Goal: Communication & Community: Ask a question

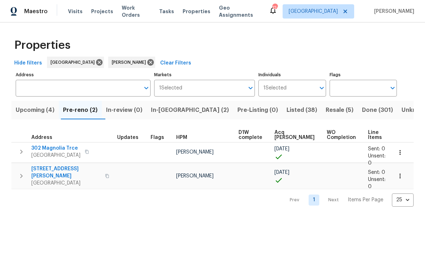
click at [44, 147] on span "302 Magnolia Trce" at bounding box center [55, 147] width 49 height 7
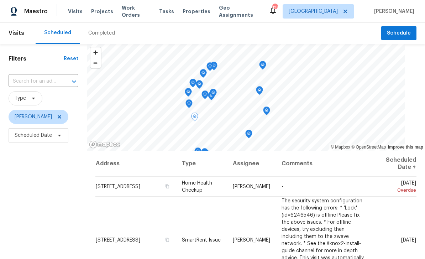
click at [0, 0] on icon at bounding box center [0, 0] width 0 height 0
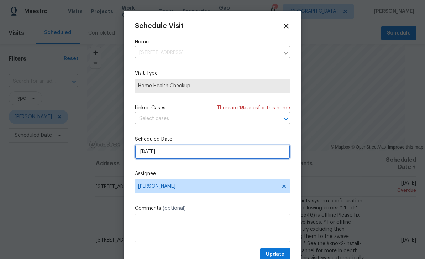
click at [250, 155] on input "8/31/2025" at bounding box center [212, 151] width 155 height 14
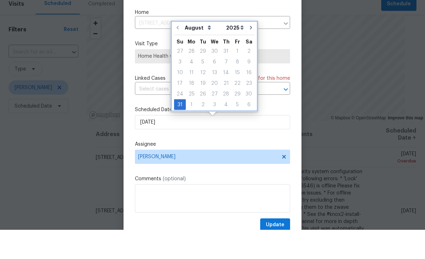
click at [249, 54] on icon "Go to next month" at bounding box center [251, 57] width 6 height 6
type input "9/30/2025"
select select "8"
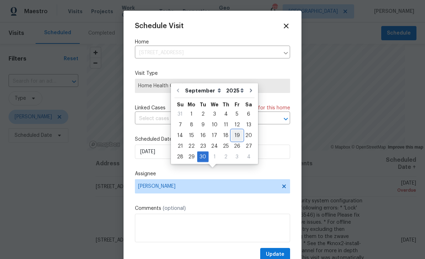
click at [231, 130] on div "19" at bounding box center [236, 135] width 11 height 11
type input "9/19/2025"
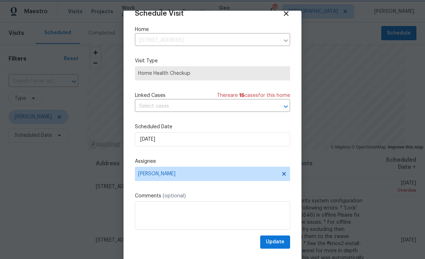
scroll to position [14, 0]
click at [279, 242] on span "Update" at bounding box center [275, 241] width 19 height 9
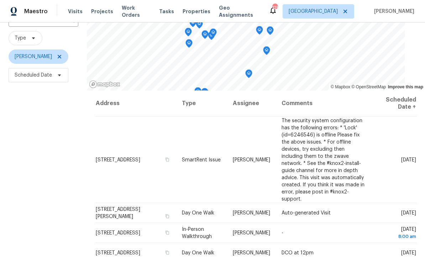
scroll to position [60, 0]
click at [0, 0] on icon at bounding box center [0, 0] width 0 height 0
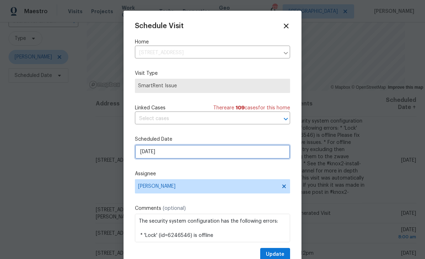
click at [257, 154] on input "9/1/2025" at bounding box center [212, 151] width 155 height 14
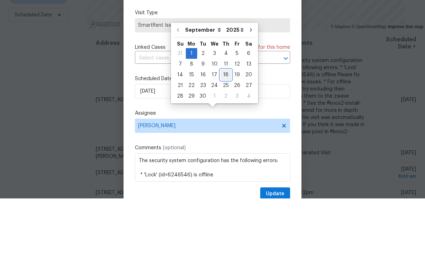
click at [224, 130] on div "18" at bounding box center [225, 135] width 11 height 10
type input "9/18/2025"
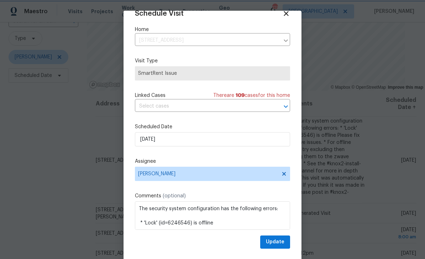
scroll to position [14, 0]
click at [280, 245] on span "Update" at bounding box center [275, 241] width 19 height 9
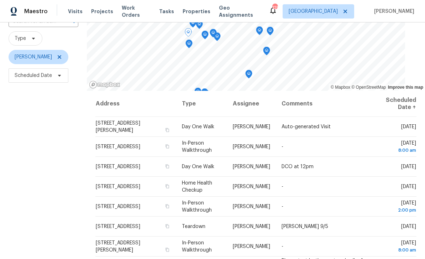
click at [0, 0] on icon at bounding box center [0, 0] width 0 height 0
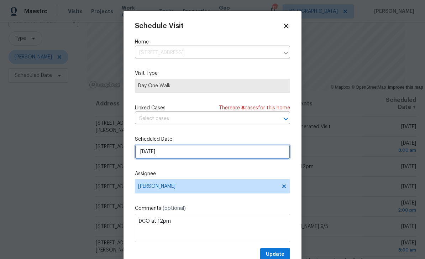
click at [181, 149] on input "9/2/2025" at bounding box center [212, 151] width 155 height 14
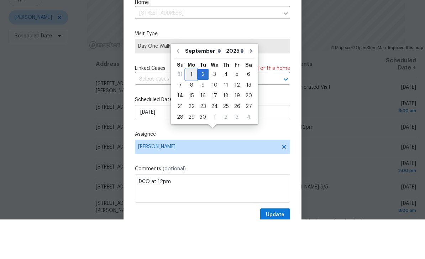
click at [192, 109] on div "1" at bounding box center [191, 114] width 11 height 10
type input "9/1/2025"
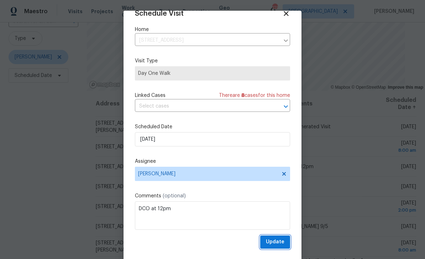
click at [283, 241] on span "Update" at bounding box center [275, 241] width 19 height 9
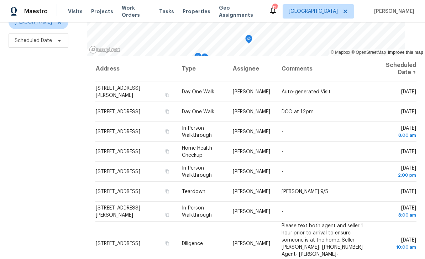
scroll to position [94, 0]
click at [0, 0] on icon at bounding box center [0, 0] width 0 height 0
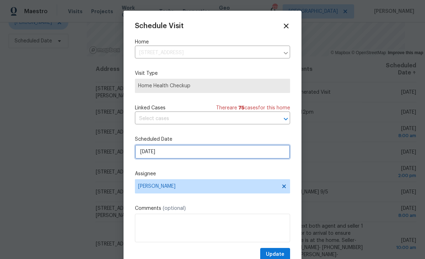
click at [182, 150] on input "9/2/2025" at bounding box center [212, 151] width 155 height 14
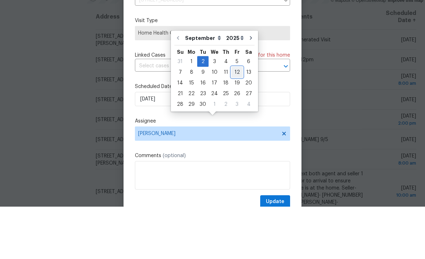
click at [235, 120] on div "12" at bounding box center [236, 125] width 11 height 10
type input "9/12/2025"
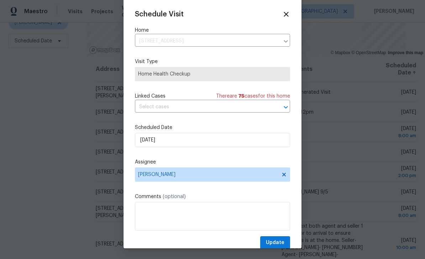
scroll to position [12, 0]
click at [284, 243] on span "Update" at bounding box center [275, 242] width 19 height 9
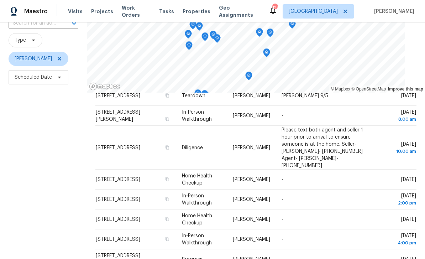
scroll to position [113, 0]
click at [0, 0] on div at bounding box center [0, 0] width 0 height 0
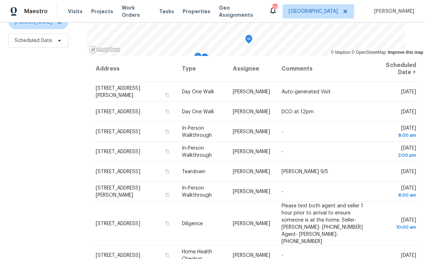
scroll to position [94, 0]
click at [169, 170] on icon "button" at bounding box center [167, 171] width 4 height 4
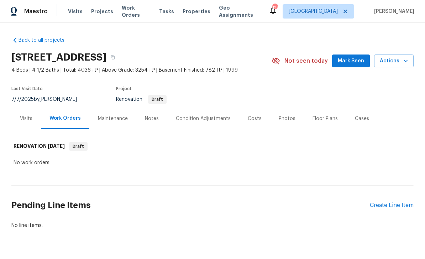
scroll to position [1, 0]
click at [353, 57] on span "Mark Seen" at bounding box center [351, 61] width 26 height 9
click at [251, 117] on div "Costs" at bounding box center [255, 118] width 14 height 7
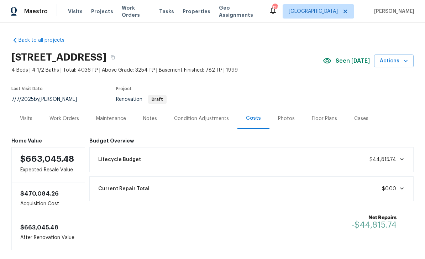
click at [211, 117] on div "Condition Adjustments" at bounding box center [201, 118] width 55 height 7
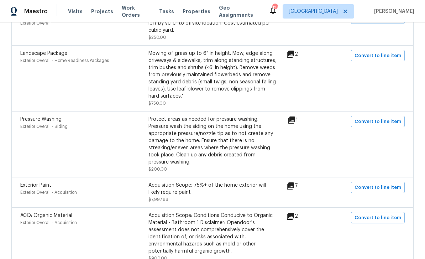
scroll to position [316, 0]
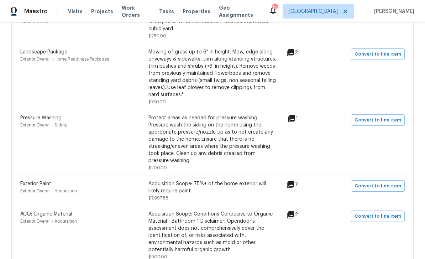
click at [295, 118] on icon at bounding box center [291, 118] width 7 height 7
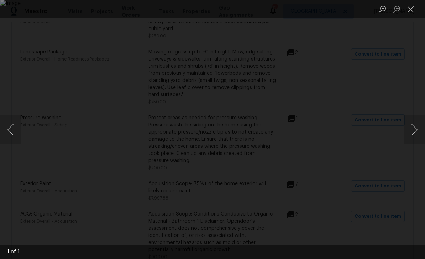
click at [410, 128] on button "Next image" at bounding box center [414, 129] width 21 height 28
click at [414, 9] on button "Close lightbox" at bounding box center [411, 9] width 14 height 12
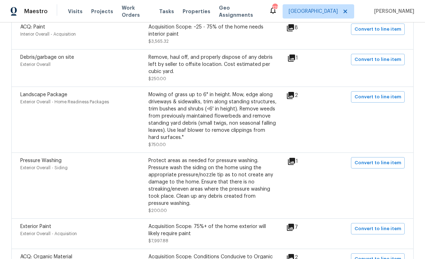
scroll to position [280, 0]
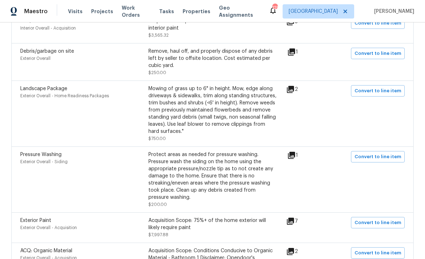
click at [294, 91] on icon at bounding box center [290, 89] width 7 height 7
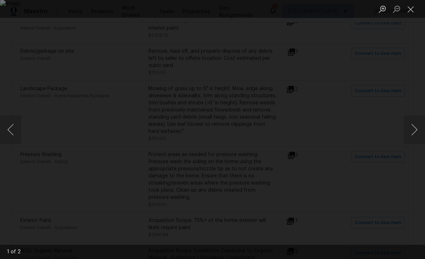
click at [413, 128] on button "Next image" at bounding box center [414, 129] width 21 height 28
click at [414, 130] on button "Next image" at bounding box center [414, 129] width 21 height 28
click at [410, 10] on button "Close lightbox" at bounding box center [411, 9] width 14 height 12
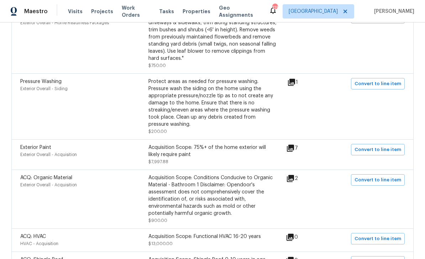
scroll to position [359, 0]
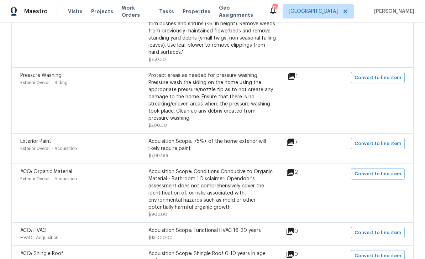
click at [294, 143] on icon at bounding box center [290, 141] width 7 height 7
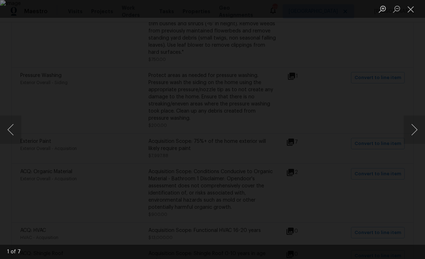
click at [411, 127] on button "Next image" at bounding box center [414, 129] width 21 height 28
click at [411, 131] on button "Next image" at bounding box center [414, 129] width 21 height 28
click at [415, 132] on button "Next image" at bounding box center [414, 129] width 21 height 28
click at [411, 129] on button "Next image" at bounding box center [414, 129] width 21 height 28
click at [412, 127] on button "Next image" at bounding box center [414, 129] width 21 height 28
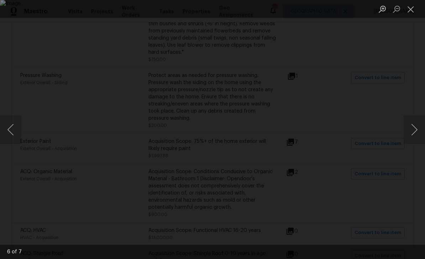
click at [412, 8] on button "Close lightbox" at bounding box center [411, 9] width 14 height 12
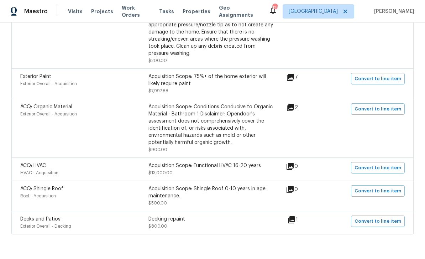
scroll to position [423, 0]
click at [295, 224] on icon at bounding box center [291, 219] width 7 height 7
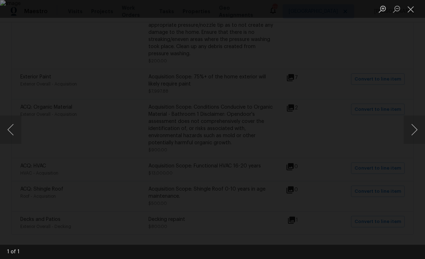
click at [412, 130] on button "Next image" at bounding box center [414, 129] width 21 height 28
click at [409, 6] on button "Close lightbox" at bounding box center [411, 9] width 14 height 12
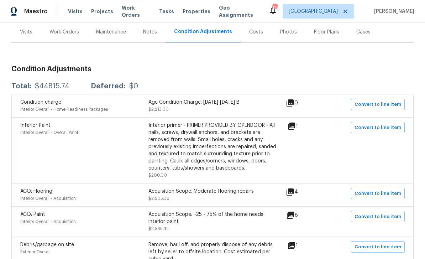
scroll to position [98, 0]
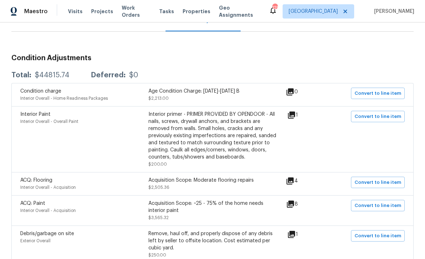
click at [294, 182] on icon at bounding box center [289, 180] width 7 height 7
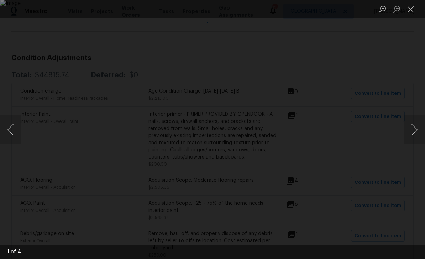
click at [412, 129] on button "Next image" at bounding box center [414, 129] width 21 height 28
click at [413, 128] on button "Next image" at bounding box center [414, 129] width 21 height 28
click at [412, 129] on button "Next image" at bounding box center [414, 129] width 21 height 28
click at [414, 129] on button "Next image" at bounding box center [414, 129] width 21 height 28
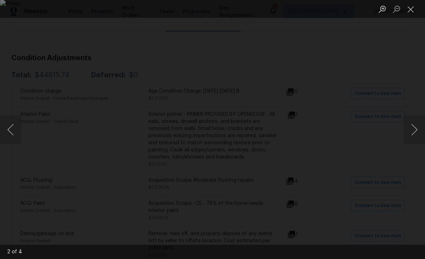
click at [412, 130] on button "Next image" at bounding box center [414, 129] width 21 height 28
click at [409, 7] on button "Close lightbox" at bounding box center [411, 9] width 14 height 12
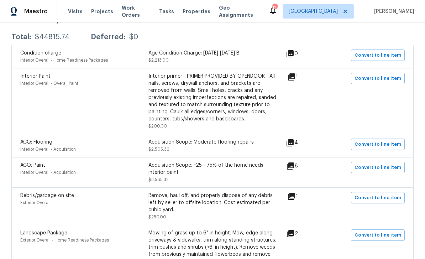
scroll to position [136, 0]
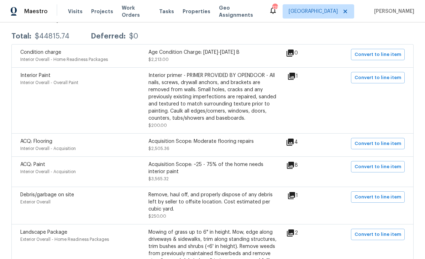
click at [295, 168] on icon at bounding box center [290, 165] width 9 height 9
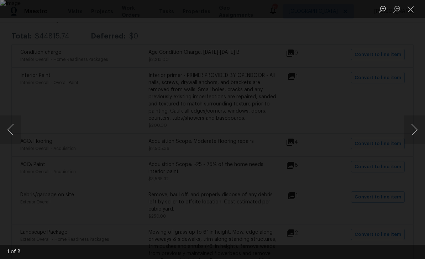
click at [412, 129] on button "Next image" at bounding box center [414, 129] width 21 height 28
click at [414, 129] on button "Next image" at bounding box center [414, 129] width 21 height 28
click at [414, 131] on button "Next image" at bounding box center [414, 129] width 21 height 28
click at [416, 131] on button "Next image" at bounding box center [414, 129] width 21 height 28
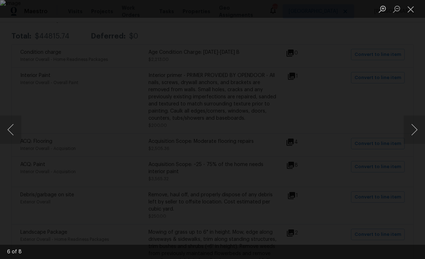
click at [415, 131] on button "Next image" at bounding box center [414, 129] width 21 height 28
click at [416, 130] on button "Next image" at bounding box center [414, 129] width 21 height 28
click at [416, 129] on button "Next image" at bounding box center [414, 129] width 21 height 28
click at [410, 8] on button "Close lightbox" at bounding box center [411, 9] width 14 height 12
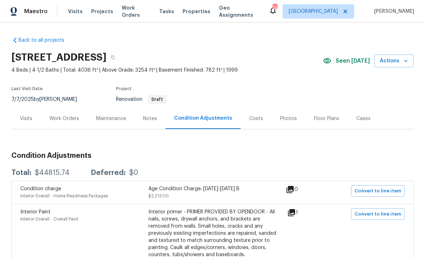
scroll to position [0, 0]
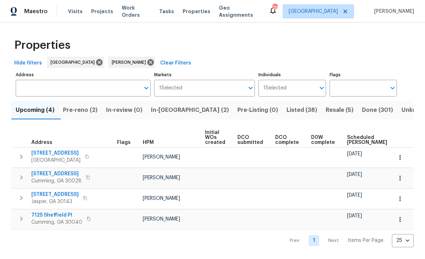
click at [84, 108] on span "Pre-reno (2)" at bounding box center [80, 110] width 35 height 10
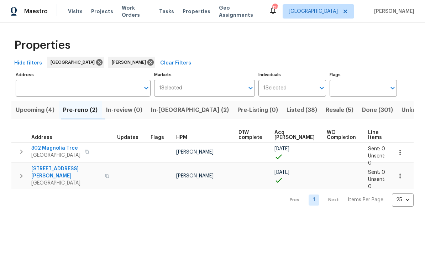
click at [47, 146] on span "302 Magnolia Trce" at bounding box center [55, 147] width 49 height 7
click at [286, 112] on span "Listed (38)" at bounding box center [301, 110] width 31 height 10
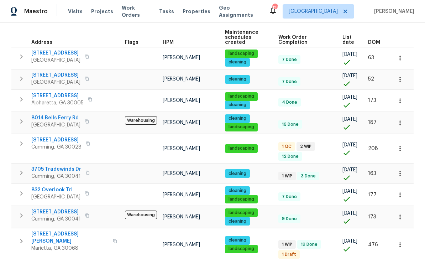
scroll to position [105, 0]
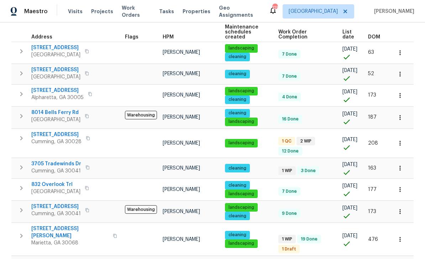
click at [46, 135] on span "[STREET_ADDRESS]" at bounding box center [56, 134] width 50 height 7
click at [54, 134] on span "[STREET_ADDRESS]" at bounding box center [56, 134] width 50 height 7
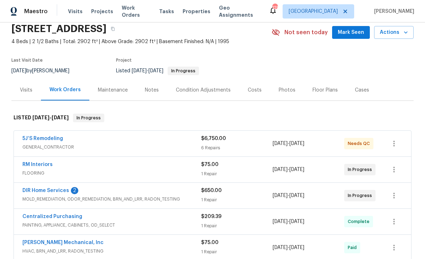
scroll to position [30, 0]
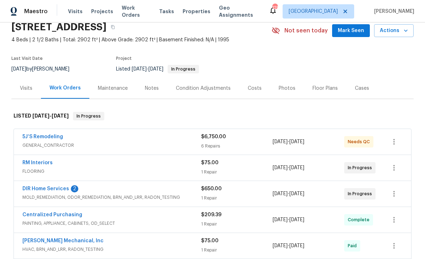
click at [36, 138] on link "5J’S Remodeling" at bounding box center [42, 136] width 41 height 5
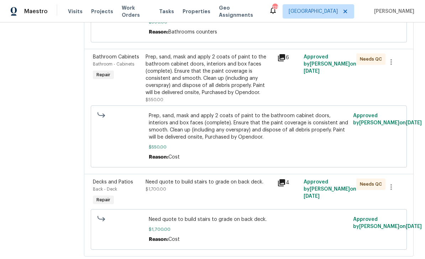
scroll to position [515, 0]
click at [113, 180] on span "Decks and Patios" at bounding box center [113, 182] width 40 height 5
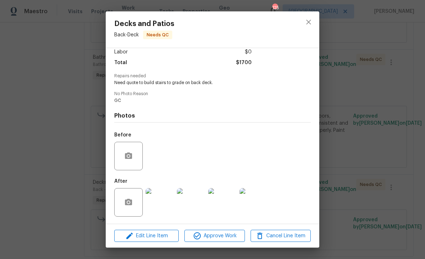
scroll to position [53, 0]
click at [161, 206] on img at bounding box center [160, 202] width 28 height 28
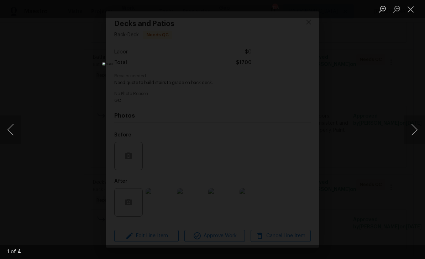
click at [408, 130] on button "Next image" at bounding box center [414, 129] width 21 height 28
click at [409, 132] on button "Next image" at bounding box center [414, 129] width 21 height 28
click at [409, 130] on button "Next image" at bounding box center [414, 129] width 21 height 28
click at [409, 131] on button "Next image" at bounding box center [414, 129] width 21 height 28
click at [411, 132] on button "Next image" at bounding box center [414, 129] width 21 height 28
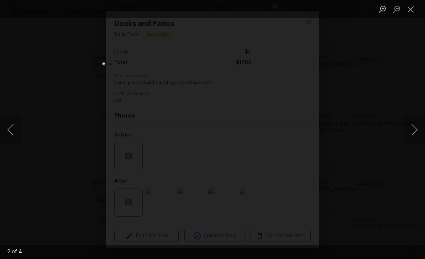
click at [412, 132] on button "Next image" at bounding box center [414, 129] width 21 height 28
click at [413, 131] on button "Next image" at bounding box center [414, 129] width 21 height 28
click at [412, 132] on button "Next image" at bounding box center [414, 129] width 21 height 28
click at [414, 133] on button "Next image" at bounding box center [414, 129] width 21 height 28
click at [415, 132] on button "Next image" at bounding box center [414, 129] width 21 height 28
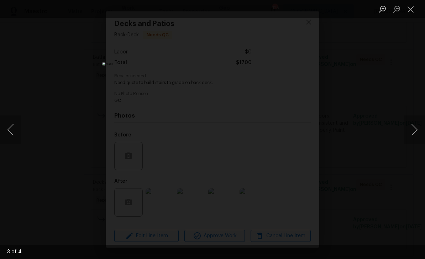
click at [412, 132] on button "Next image" at bounding box center [414, 129] width 21 height 28
click at [413, 129] on button "Next image" at bounding box center [414, 129] width 21 height 28
click at [414, 130] on button "Next image" at bounding box center [414, 129] width 21 height 28
click at [415, 6] on button "Close lightbox" at bounding box center [411, 9] width 14 height 12
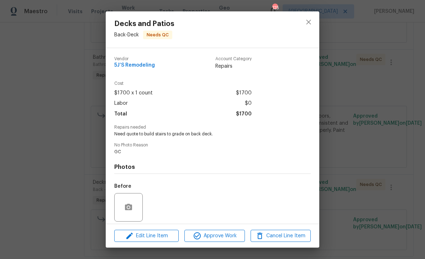
scroll to position [0, 0]
click at [310, 22] on icon "close" at bounding box center [308, 22] width 9 height 9
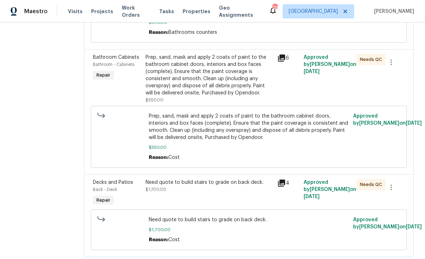
click at [128, 60] on span "Bathroom Cabinets" at bounding box center [116, 57] width 46 height 5
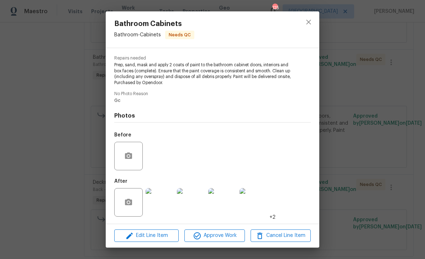
scroll to position [70, 0]
click at [162, 203] on img at bounding box center [160, 202] width 28 height 28
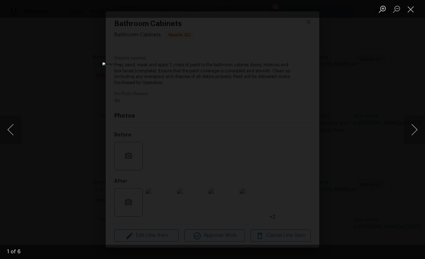
click at [414, 129] on button "Next image" at bounding box center [414, 129] width 21 height 28
click at [411, 9] on button "Close lightbox" at bounding box center [411, 9] width 14 height 12
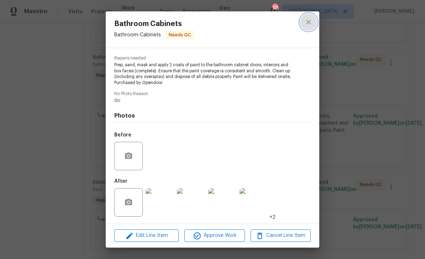
click at [313, 23] on button "close" at bounding box center [308, 22] width 17 height 17
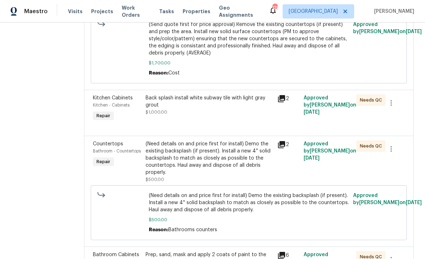
scroll to position [323, 0]
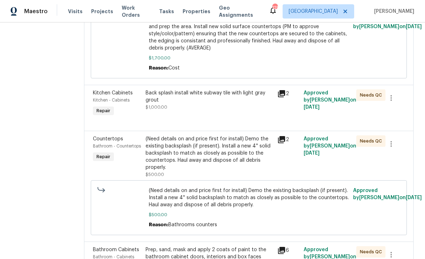
click at [110, 146] on span "Bathroom - Countertops" at bounding box center [117, 146] width 48 height 4
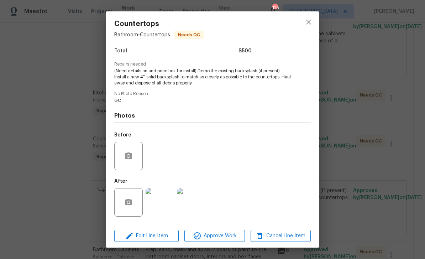
scroll to position [64, 0]
click at [160, 205] on img at bounding box center [160, 202] width 28 height 28
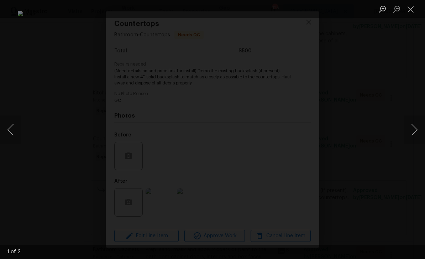
click at [413, 131] on button "Next image" at bounding box center [414, 129] width 21 height 28
click at [412, 130] on button "Next image" at bounding box center [414, 129] width 21 height 28
click at [409, 13] on button "Close lightbox" at bounding box center [411, 9] width 14 height 12
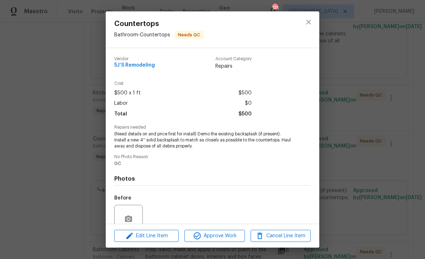
scroll to position [0, 0]
click at [308, 21] on icon "close" at bounding box center [308, 22] width 5 height 5
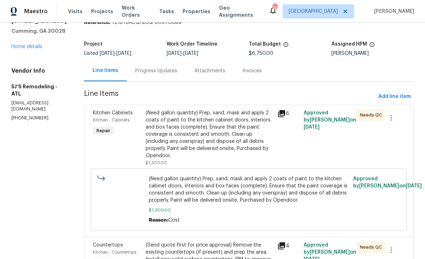
scroll to position [25, 0]
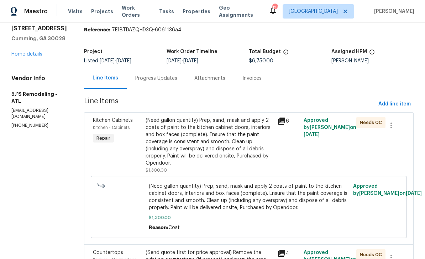
click at [113, 119] on span "Kitchen Cabinets" at bounding box center [113, 120] width 40 height 5
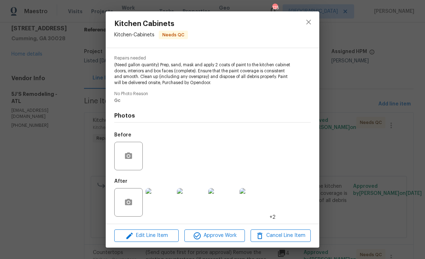
scroll to position [70, 0]
click at [162, 201] on img at bounding box center [160, 202] width 28 height 28
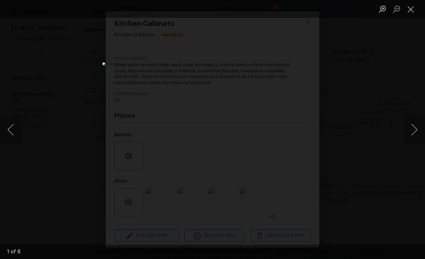
click at [413, 131] on button "Next image" at bounding box center [414, 129] width 21 height 28
click at [10, 129] on button "Previous image" at bounding box center [10, 129] width 21 height 28
click at [414, 131] on button "Next image" at bounding box center [414, 129] width 21 height 28
click at [414, 129] on button "Next image" at bounding box center [414, 129] width 21 height 28
click at [414, 130] on button "Next image" at bounding box center [414, 129] width 21 height 28
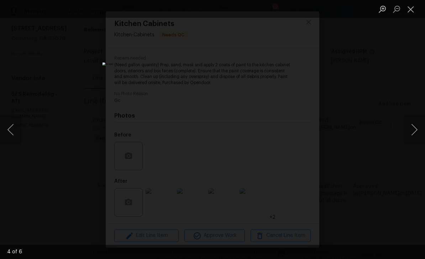
click at [415, 131] on button "Next image" at bounding box center [414, 129] width 21 height 28
click at [415, 130] on button "Next image" at bounding box center [414, 129] width 21 height 28
click at [411, 9] on button "Close lightbox" at bounding box center [411, 9] width 14 height 12
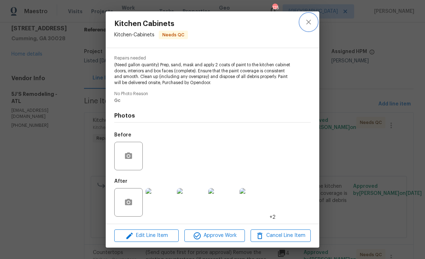
click at [311, 19] on icon "close" at bounding box center [308, 22] width 9 height 9
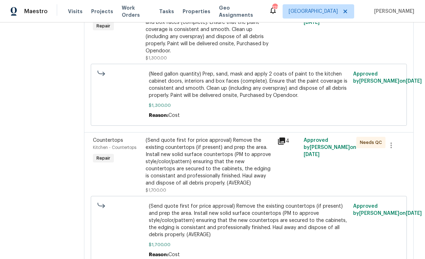
scroll to position [145, 0]
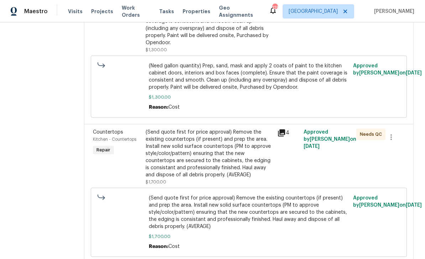
click at [110, 134] on span "Countertops" at bounding box center [108, 132] width 30 height 5
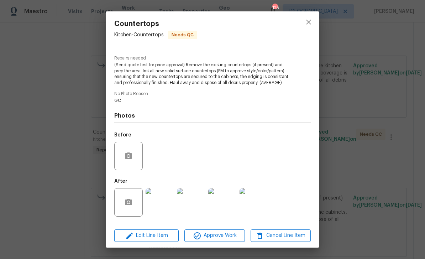
scroll to position [70, 0]
click at [158, 203] on img at bounding box center [160, 202] width 28 height 28
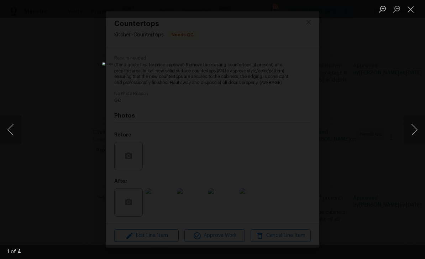
click at [414, 130] on button "Next image" at bounding box center [414, 129] width 21 height 28
click at [414, 131] on button "Next image" at bounding box center [414, 129] width 21 height 28
click at [414, 130] on button "Next image" at bounding box center [414, 129] width 21 height 28
click at [415, 130] on button "Next image" at bounding box center [414, 129] width 21 height 28
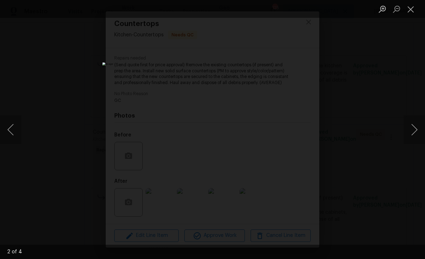
click at [410, 10] on button "Close lightbox" at bounding box center [411, 9] width 14 height 12
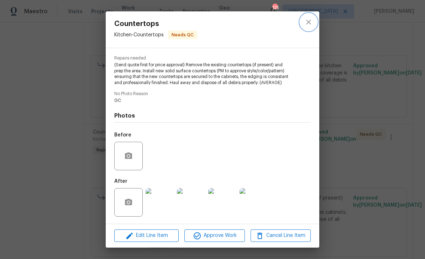
click at [312, 20] on icon "close" at bounding box center [308, 22] width 9 height 9
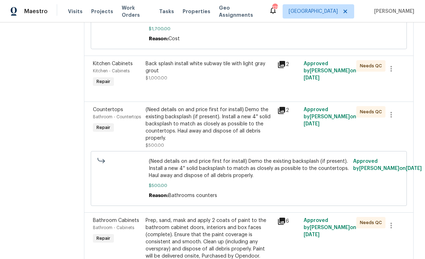
scroll to position [354, 0]
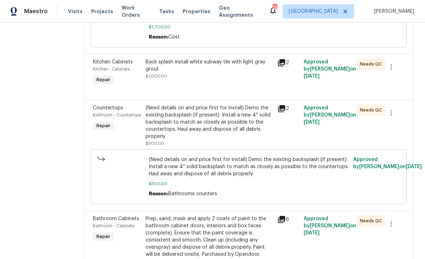
click at [108, 115] on span "Bathroom - Countertops" at bounding box center [117, 115] width 48 height 4
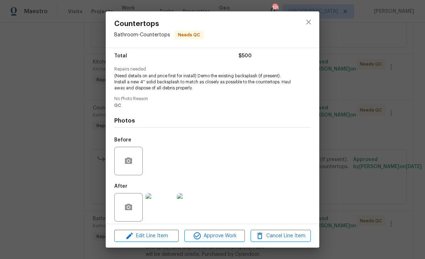
scroll to position [57, 0]
click at [311, 19] on icon "close" at bounding box center [308, 22] width 9 height 9
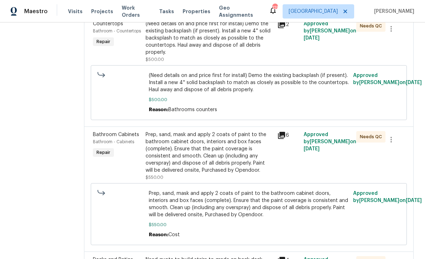
scroll to position [439, 0]
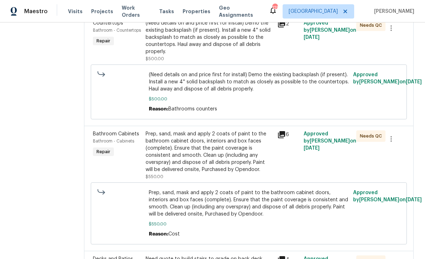
click at [107, 136] on span "Bathroom Cabinets" at bounding box center [116, 133] width 46 height 5
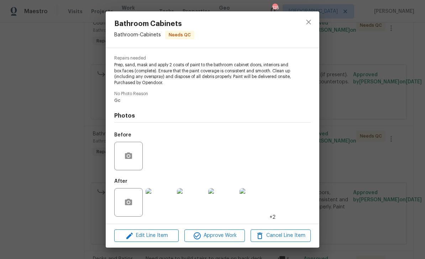
scroll to position [70, 0]
click at [257, 211] on img at bounding box center [254, 202] width 28 height 28
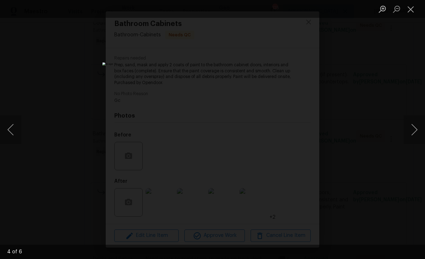
click at [412, 133] on button "Next image" at bounding box center [414, 129] width 21 height 28
click at [410, 131] on button "Next image" at bounding box center [414, 129] width 21 height 28
click at [411, 131] on button "Next image" at bounding box center [414, 129] width 21 height 28
click at [23, 126] on div "Lightbox" at bounding box center [212, 129] width 425 height 259
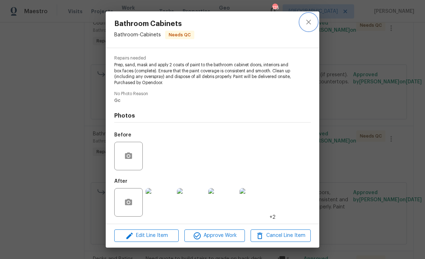
click at [309, 23] on icon "close" at bounding box center [308, 22] width 9 height 9
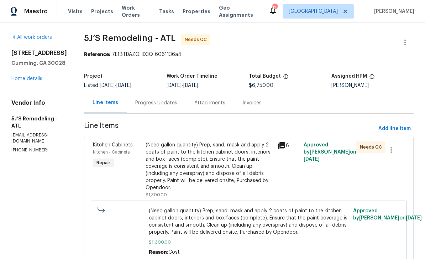
scroll to position [0, 0]
click at [150, 104] on div "Progress Updates" at bounding box center [156, 102] width 42 height 7
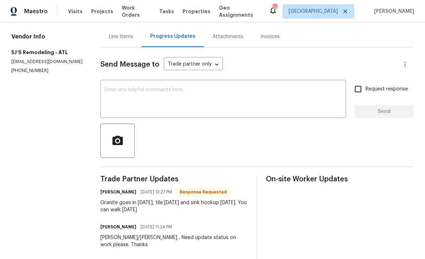
scroll to position [67, 0]
click at [122, 90] on textarea at bounding box center [223, 99] width 237 height 25
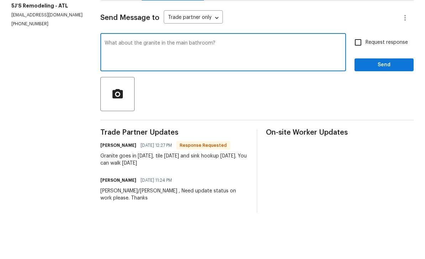
type textarea "What about the granite in the main bathroom?"
click at [357, 81] on input "Request response" at bounding box center [358, 88] width 15 height 15
checkbox input "true"
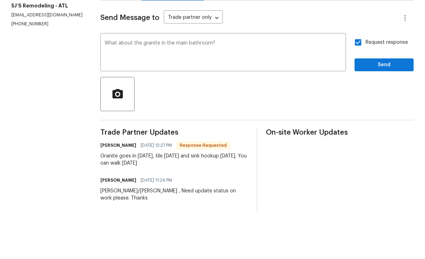
scroll to position [23, 0]
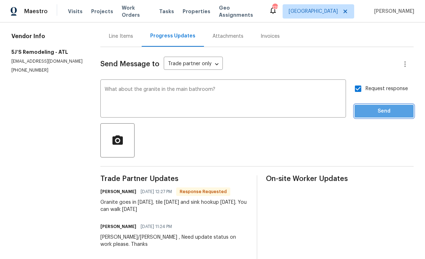
click at [391, 107] on span "Send" at bounding box center [384, 111] width 48 height 9
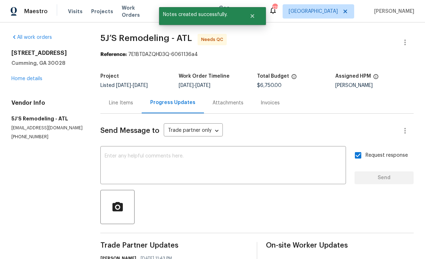
click at [122, 153] on textarea at bounding box center [223, 165] width 237 height 25
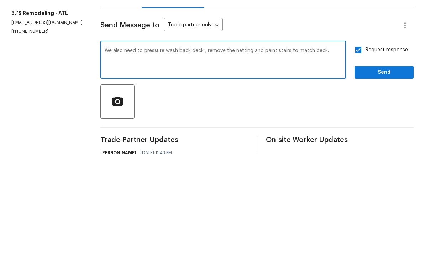
type textarea "We also need to pressure wash back deck , remove the netting and paint stairs t…"
click at [386, 173] on span "Send" at bounding box center [384, 177] width 48 height 9
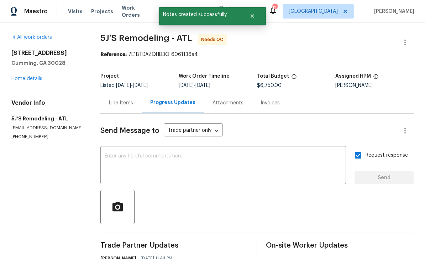
click at [27, 76] on link "Home details" at bounding box center [26, 78] width 31 height 5
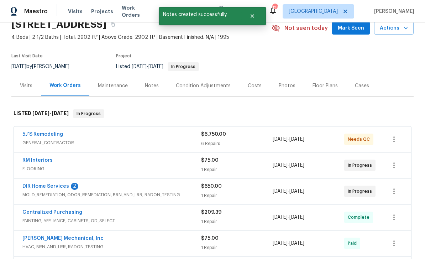
scroll to position [41, 0]
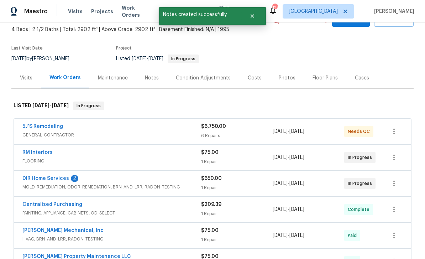
click at [31, 176] on link "DIR Home Services" at bounding box center [45, 178] width 47 height 5
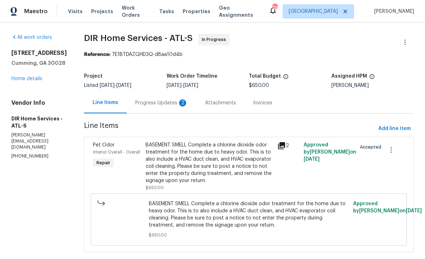
click at [158, 104] on div "Progress Updates 2" at bounding box center [161, 102] width 53 height 7
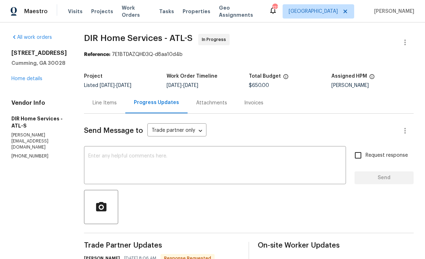
click at [24, 81] on link "Home details" at bounding box center [26, 78] width 31 height 5
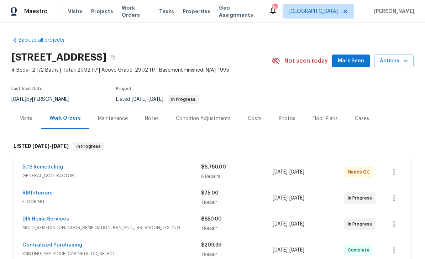
click at [112, 119] on div "Maintenance" at bounding box center [113, 118] width 30 height 7
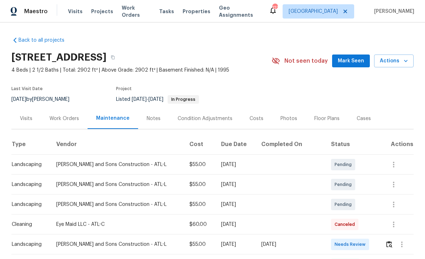
click at [156, 121] on div "Notes" at bounding box center [154, 118] width 14 height 7
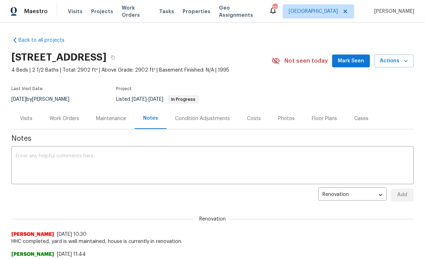
click at [61, 119] on div "Work Orders" at bounding box center [64, 118] width 30 height 7
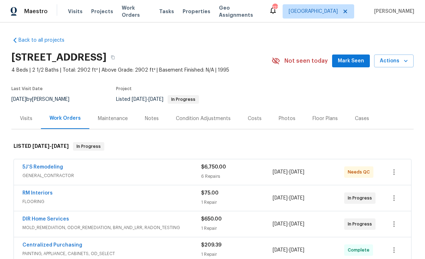
click at [36, 168] on link "5J’S Remodeling" at bounding box center [42, 166] width 41 height 5
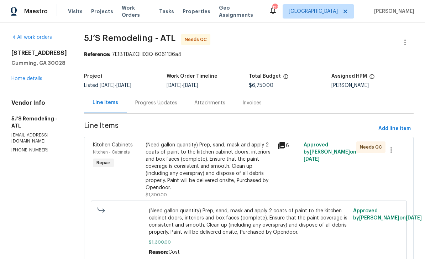
click at [150, 102] on div "Progress Updates" at bounding box center [156, 102] width 42 height 7
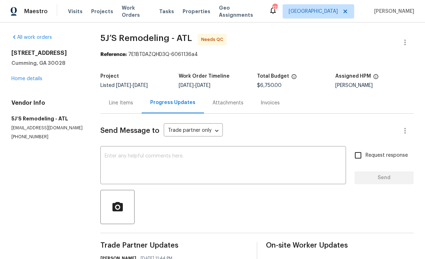
click at [120, 99] on div "Line Items" at bounding box center [121, 102] width 24 height 7
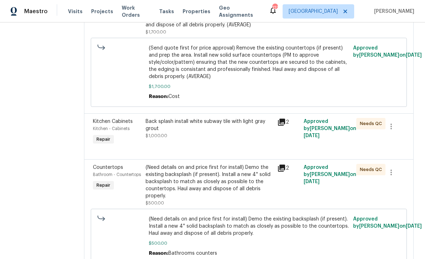
scroll to position [299, 0]
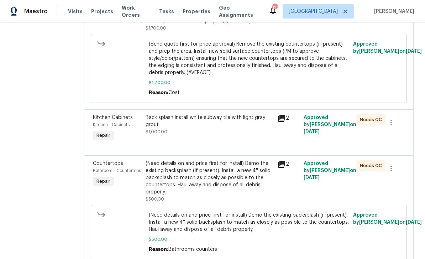
click at [107, 167] on div "Bathroom - Countertops" at bounding box center [117, 170] width 48 height 7
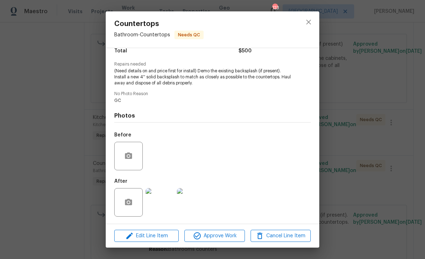
scroll to position [64, 0]
click at [307, 24] on icon "close" at bounding box center [308, 22] width 9 height 9
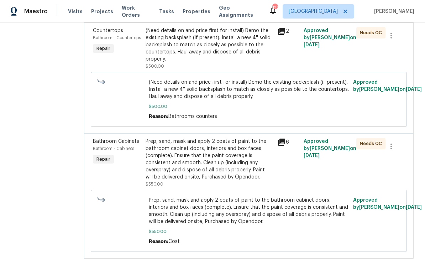
scroll to position [432, 0]
click at [122, 137] on div "Bathroom Cabinets" at bounding box center [117, 140] width 48 height 7
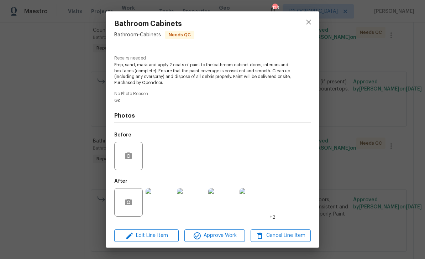
scroll to position [70, 0]
click at [163, 201] on img at bounding box center [160, 202] width 28 height 28
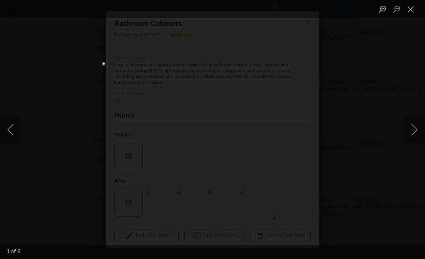
click at [410, 13] on button "Close lightbox" at bounding box center [411, 9] width 14 height 12
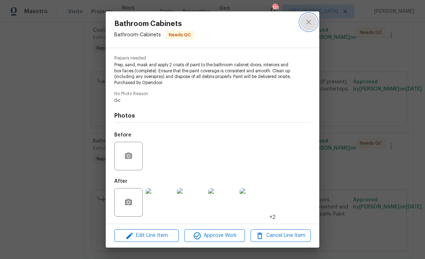
click at [312, 26] on icon "close" at bounding box center [308, 22] width 9 height 9
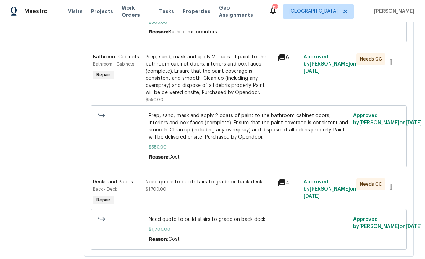
scroll to position [515, 0]
click at [252, 179] on div "Need quote to build stairs to grade on back deck. $1,700.00" at bounding box center [209, 186] width 127 height 14
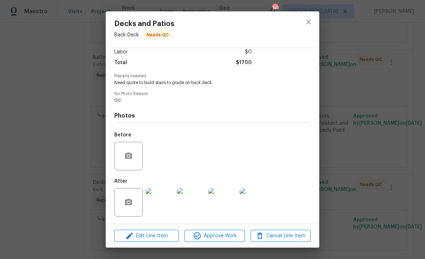
scroll to position [53, 0]
click at [227, 198] on img at bounding box center [222, 202] width 28 height 28
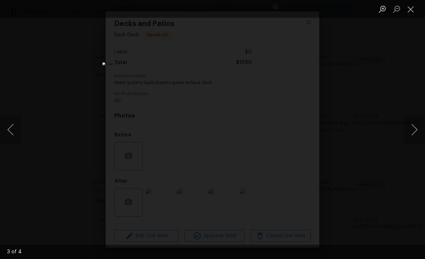
click at [13, 125] on button "Previous image" at bounding box center [10, 129] width 21 height 28
click at [14, 130] on button "Previous image" at bounding box center [10, 129] width 21 height 28
click at [13, 128] on button "Previous image" at bounding box center [10, 129] width 21 height 28
click at [12, 129] on button "Previous image" at bounding box center [10, 129] width 21 height 28
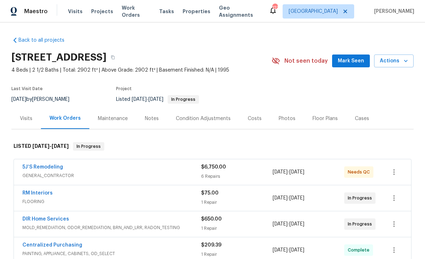
click at [37, 166] on link "5J’S Remodeling" at bounding box center [42, 166] width 41 height 5
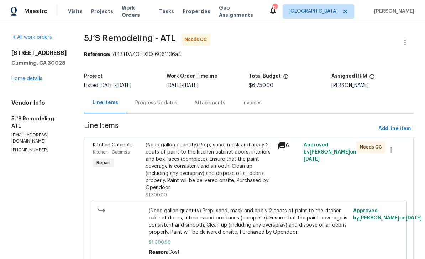
click at [156, 101] on div "Progress Updates" at bounding box center [156, 102] width 42 height 7
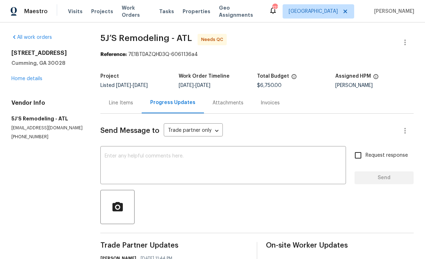
click at [115, 154] on textarea at bounding box center [223, 165] width 237 height 25
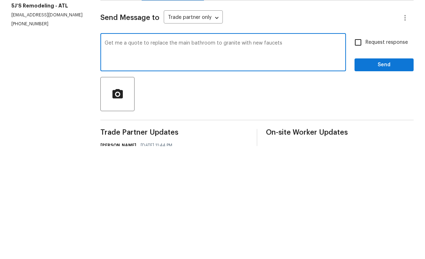
click at [259, 153] on textarea "Get me a quote to replace the main bathroom to granite with new faucets" at bounding box center [223, 165] width 237 height 25
click at [315, 153] on textarea "Get me a quote to replace the main bathroom to granite with new modern style fa…" at bounding box center [223, 165] width 237 height 25
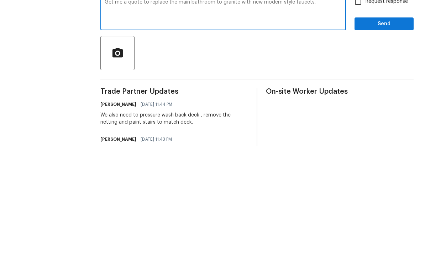
scroll to position [42, 0]
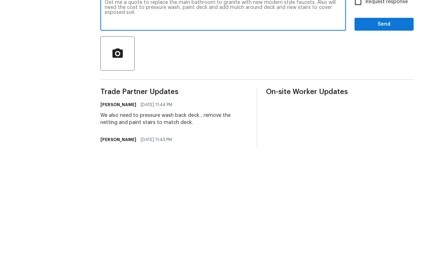
type textarea "Get me a quote to replace the main bathroom to granite with new modern style fa…"
click at [359, 106] on input "Request response" at bounding box center [358, 113] width 15 height 15
checkbox input "true"
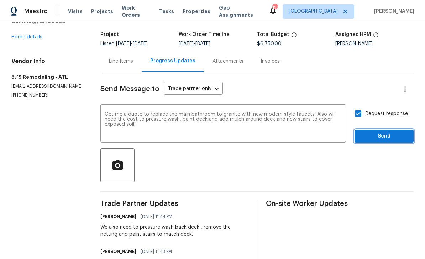
click at [383, 132] on span "Send" at bounding box center [384, 136] width 48 height 9
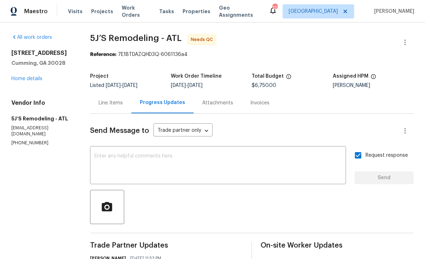
scroll to position [0, 0]
click at [21, 76] on link "Home details" at bounding box center [26, 78] width 31 height 5
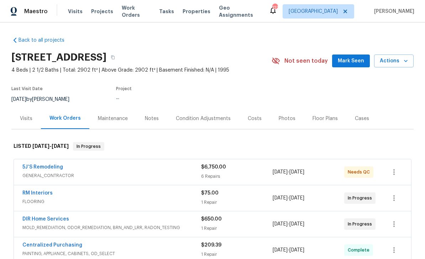
click at [353, 59] on span "Mark Seen" at bounding box center [351, 61] width 26 height 9
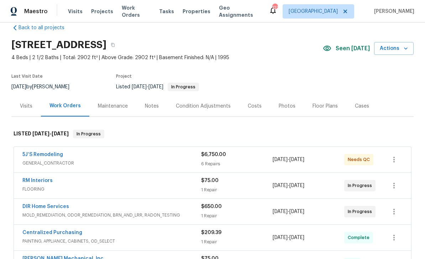
scroll to position [18, 0]
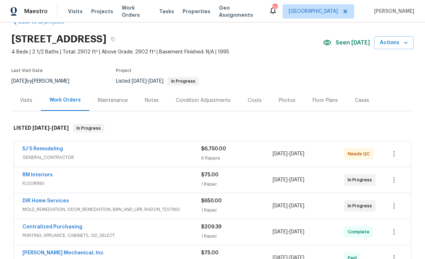
click at [33, 148] on link "5J’S Remodeling" at bounding box center [42, 148] width 41 height 5
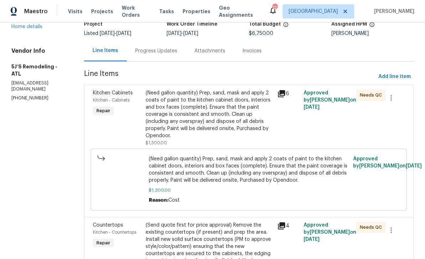
scroll to position [54, 0]
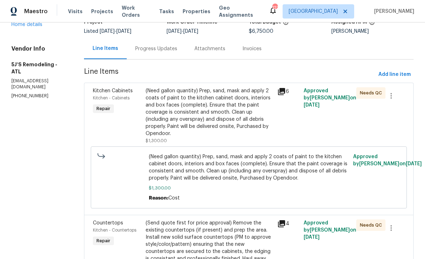
click at [109, 127] on div "Kitchen Cabinets Kitchen - Cabinets Repair" at bounding box center [117, 115] width 53 height 61
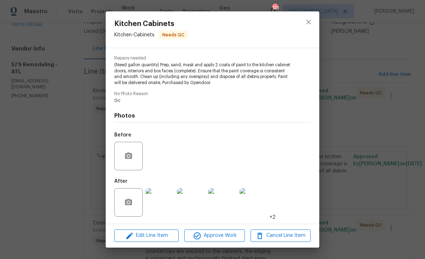
scroll to position [70, 0]
click at [164, 203] on img at bounding box center [160, 202] width 28 height 28
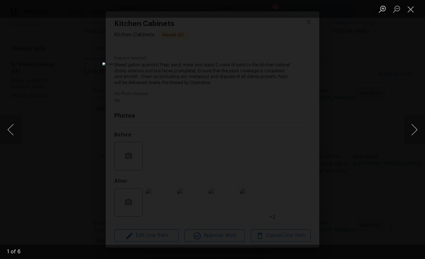
click at [406, 12] on button "Close lightbox" at bounding box center [411, 9] width 14 height 12
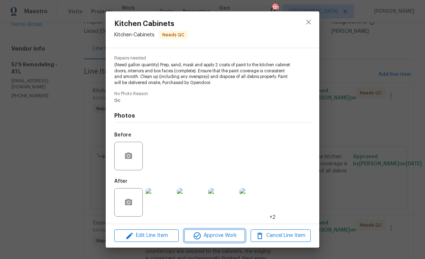
click at [232, 234] on span "Approve Work" at bounding box center [214, 235] width 56 height 9
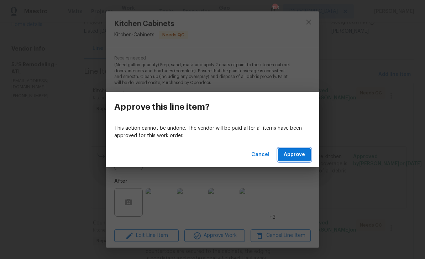
click at [302, 151] on span "Approve" at bounding box center [294, 154] width 21 height 9
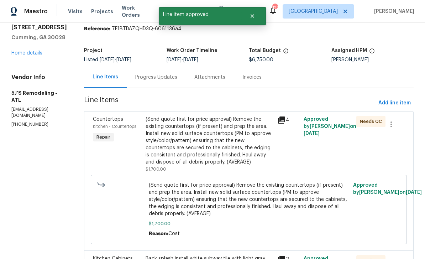
scroll to position [26, 0]
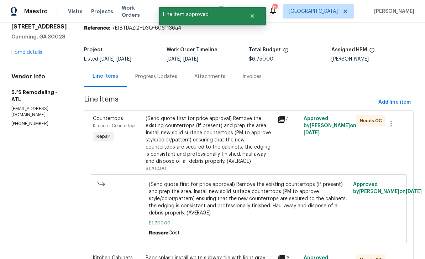
click at [110, 156] on div "Countertops Kitchen - Countertops Repair" at bounding box center [117, 143] width 53 height 61
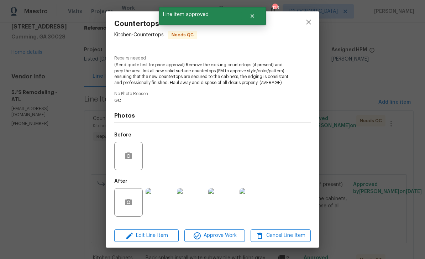
scroll to position [70, 0]
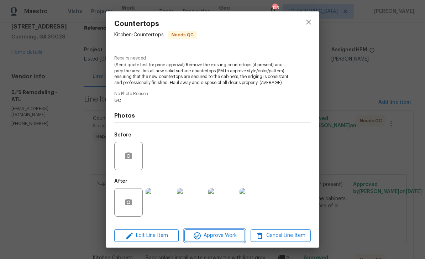
click at [231, 235] on span "Approve Work" at bounding box center [214, 235] width 56 height 9
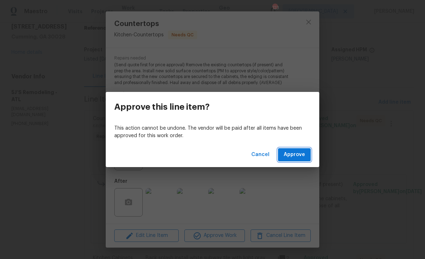
click at [298, 154] on span "Approve" at bounding box center [294, 154] width 21 height 9
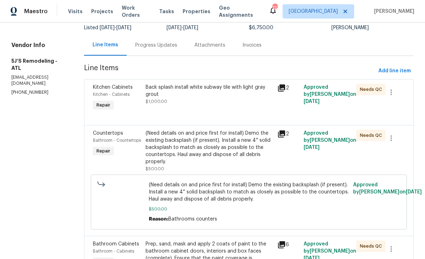
scroll to position [57, 0]
click at [112, 86] on span "Kitchen Cabinets" at bounding box center [113, 87] width 40 height 5
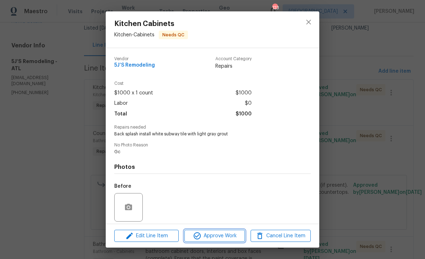
click at [226, 238] on span "Approve Work" at bounding box center [214, 235] width 56 height 9
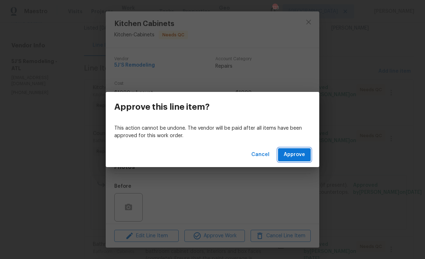
click at [301, 150] on button "Approve" at bounding box center [294, 154] width 33 height 13
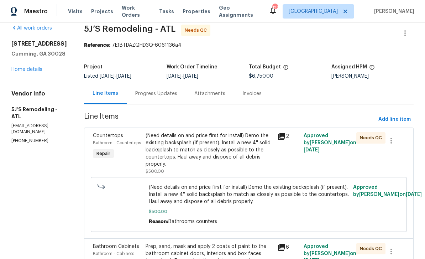
scroll to position [4, 0]
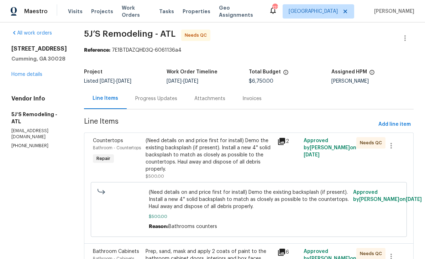
click at [25, 75] on link "Home details" at bounding box center [26, 74] width 31 height 5
